Goal: Find specific page/section: Find specific page/section

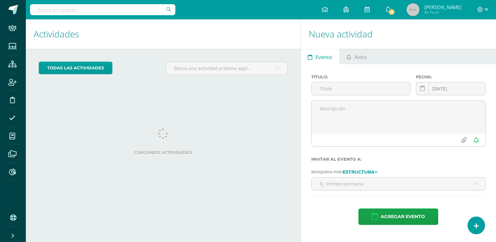
click at [115, 6] on input "text" at bounding box center [102, 9] width 145 height 11
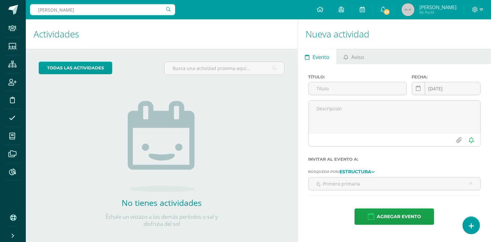
type input "santiago pernillo"
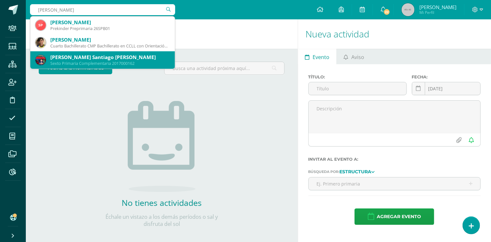
click at [71, 54] on div "[PERSON_NAME] Santiago [PERSON_NAME]" at bounding box center [109, 57] width 119 height 7
